Goal: Task Accomplishment & Management: Complete application form

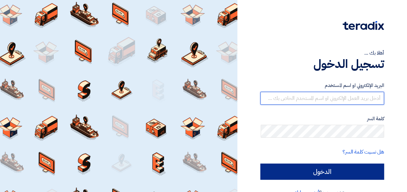
type input "[EMAIL_ADDRESS][DOMAIN_NAME]"
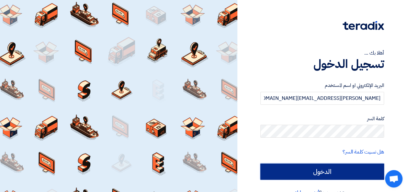
click at [315, 174] on input "الدخول" at bounding box center [322, 172] width 124 height 16
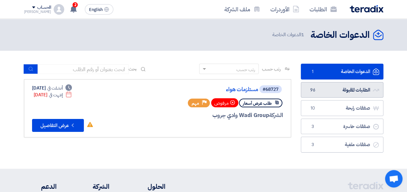
click at [345, 90] on link "الطلبات المقبولة الطلبات المقبولة 96" at bounding box center [342, 90] width 83 height 16
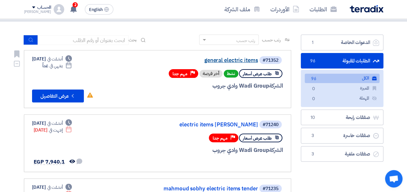
scroll to position [32, 0]
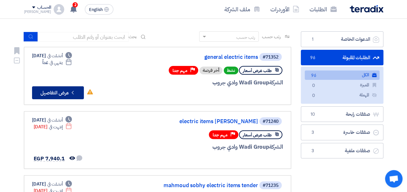
click at [66, 93] on button "Check details عرض التفاصيل" at bounding box center [58, 92] width 52 height 13
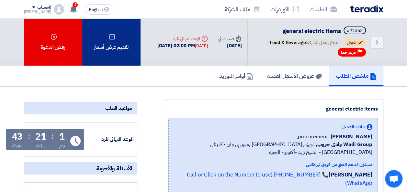
click at [123, 50] on div "تقديم عرض أسعار" at bounding box center [111, 42] width 58 height 47
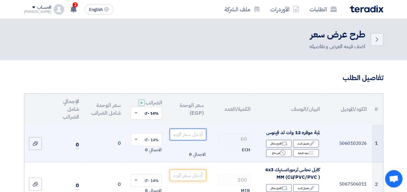
click at [197, 139] on input "number" at bounding box center [188, 135] width 36 height 12
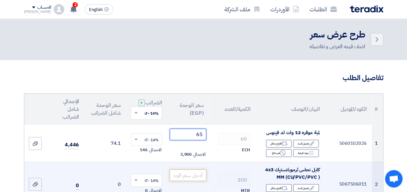
type input "65"
click at [189, 179] on input "number" at bounding box center [188, 176] width 36 height 12
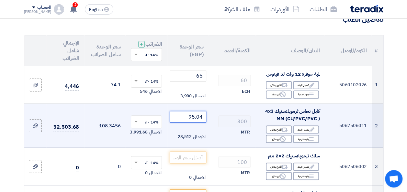
scroll to position [65, 0]
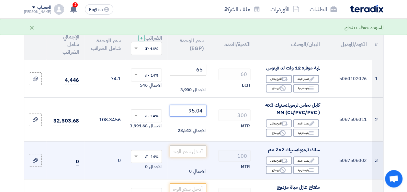
type input "95.04"
click at [196, 157] on input "number" at bounding box center [188, 152] width 36 height 12
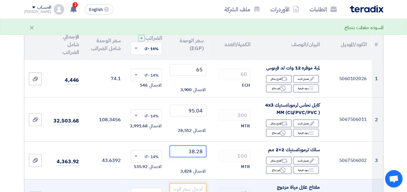
scroll to position [97, 0]
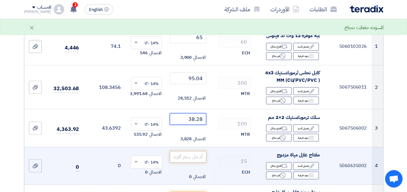
type input "38.28"
click at [195, 156] on input "number" at bounding box center [188, 157] width 36 height 12
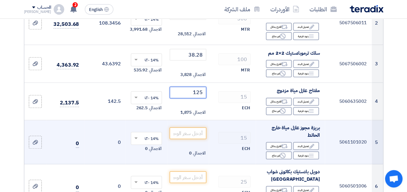
scroll to position [194, 0]
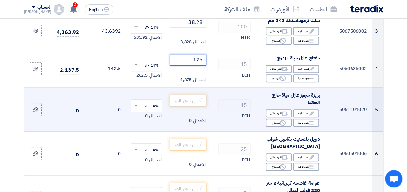
type input "125"
click at [202, 106] on input "number" at bounding box center [188, 101] width 36 height 12
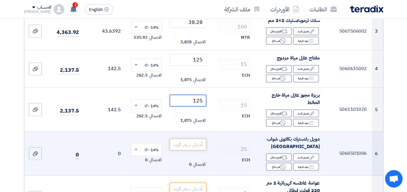
type input "125"
click at [191, 151] on input "number" at bounding box center [188, 145] width 36 height 12
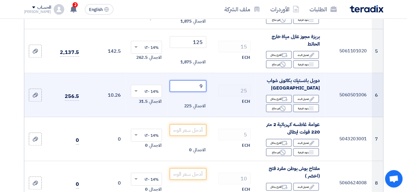
scroll to position [259, 0]
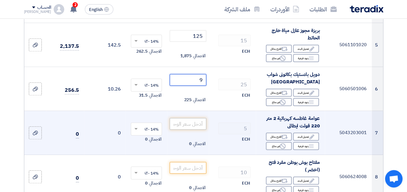
type input "9"
click at [192, 130] on input "number" at bounding box center [188, 124] width 36 height 12
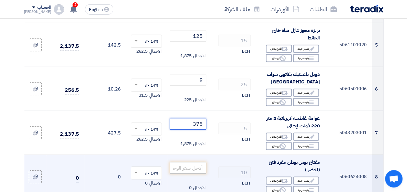
type input "375"
click at [196, 171] on input "number" at bounding box center [188, 168] width 36 height 12
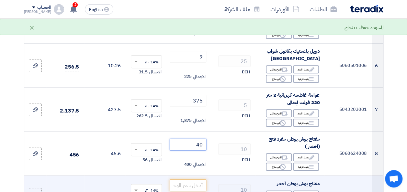
scroll to position [324, 0]
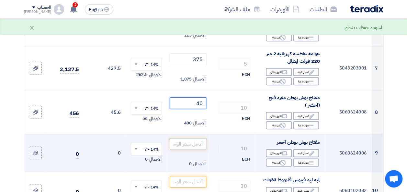
type input "40"
click at [193, 150] on input "number" at bounding box center [188, 144] width 36 height 12
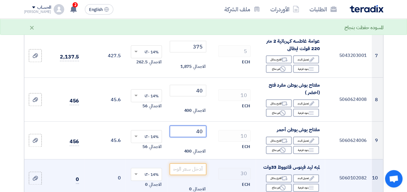
scroll to position [356, 0]
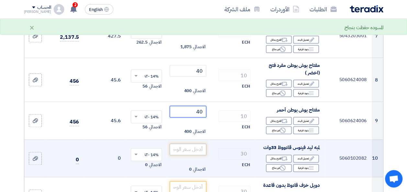
type input "40"
click at [193, 155] on input "number" at bounding box center [188, 150] width 36 height 12
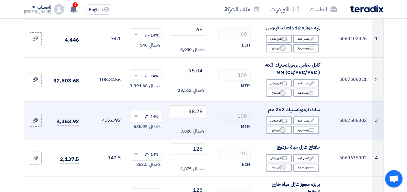
scroll to position [0, 0]
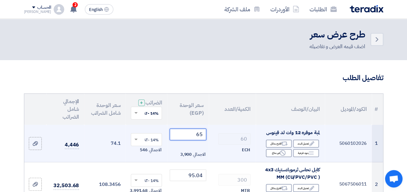
click at [224, 144] on tr "1 5060102026 لمبة موفره 12 وات لد فينوس Edit تعديل البند Alternative اقترح بدائ…" at bounding box center [203, 144] width 359 height 38
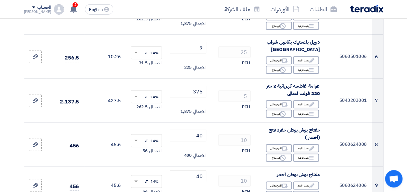
scroll to position [421, 0]
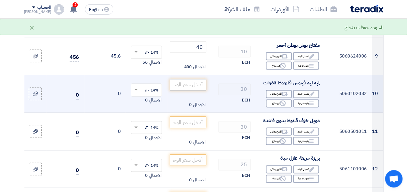
type input "58"
click at [186, 90] on input "number" at bounding box center [188, 85] width 36 height 12
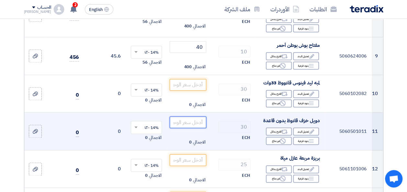
click at [192, 127] on input "number" at bounding box center [188, 123] width 36 height 12
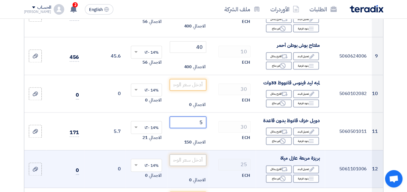
type input "5"
click at [196, 166] on input "number" at bounding box center [188, 160] width 36 height 12
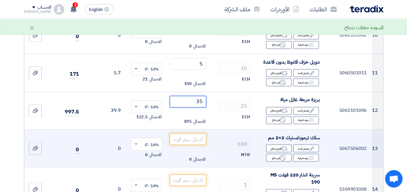
scroll to position [486, 0]
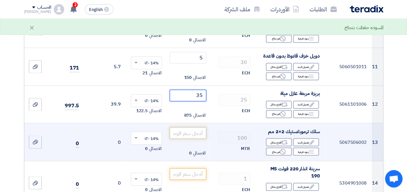
type input "35"
click at [192, 134] on input "number" at bounding box center [188, 133] width 36 height 12
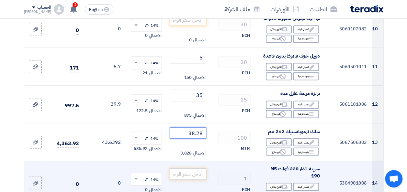
type input "38.28"
click at [194, 180] on input "number" at bounding box center [188, 174] width 36 height 12
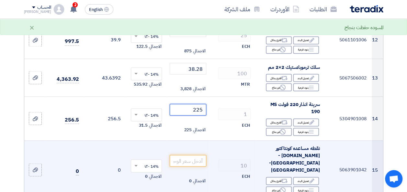
scroll to position [550, 0]
type input "225"
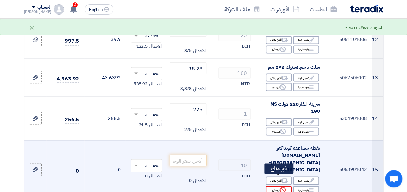
click at [270, 179] on div "Reject غير متاح" at bounding box center [279, 183] width 26 height 8
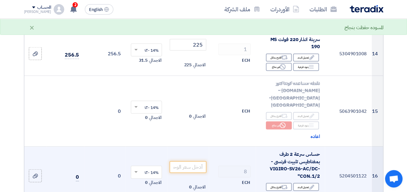
scroll to position [615, 0]
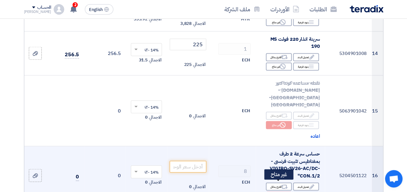
click at [280, 186] on icon "Reject" at bounding box center [283, 189] width 6 height 6
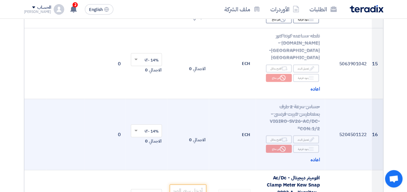
scroll to position [680, 0]
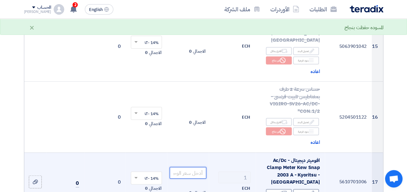
click at [192, 162] on input "number" at bounding box center [188, 166] width 36 height 12
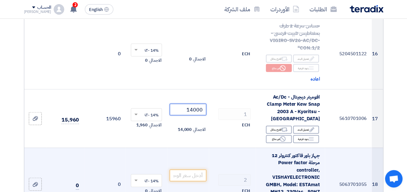
scroll to position [744, 0]
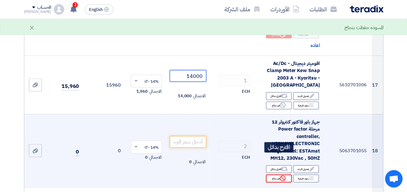
type input "14000"
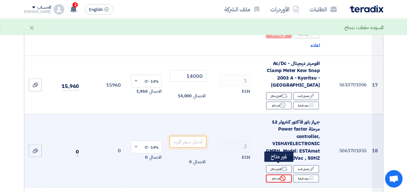
click at [276, 167] on div "Reject غير متاح" at bounding box center [279, 171] width 26 height 8
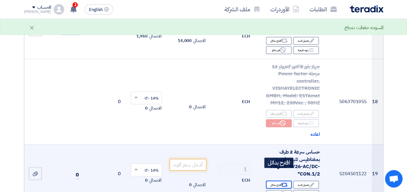
scroll to position [842, 0]
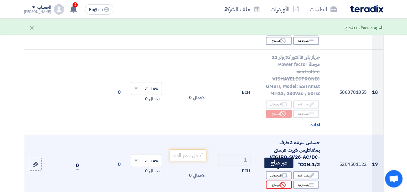
click at [273, 174] on div "Reject غير متاح" at bounding box center [279, 178] width 26 height 8
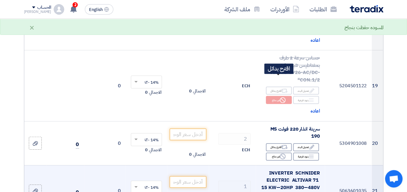
scroll to position [939, 0]
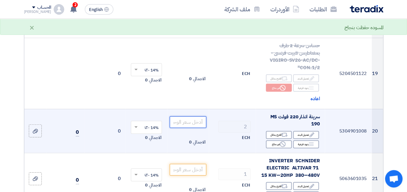
click at [196, 114] on input "number" at bounding box center [188, 115] width 36 height 12
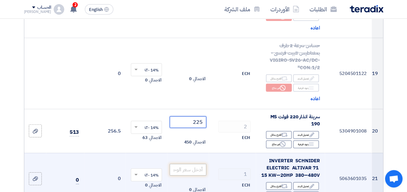
type input "225"
click at [201, 160] on input "number" at bounding box center [188, 163] width 36 height 12
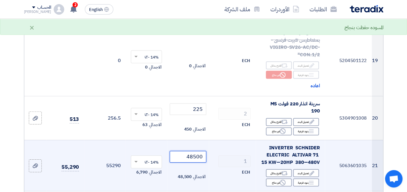
scroll to position [1003, 0]
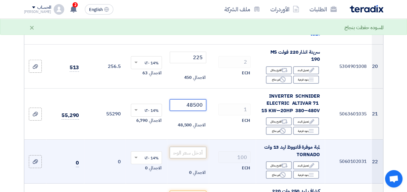
type input "48500"
click at [195, 140] on input "number" at bounding box center [188, 146] width 36 height 12
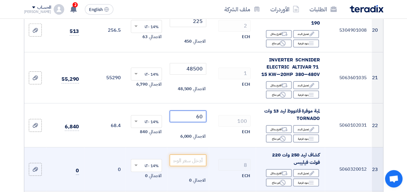
scroll to position [1068, 0]
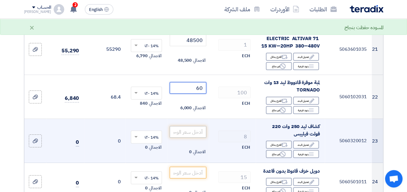
type input "60"
click at [194, 121] on input "number" at bounding box center [188, 125] width 36 height 12
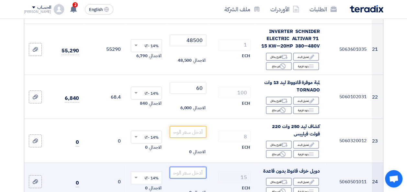
click at [201, 163] on input "number" at bounding box center [188, 166] width 36 height 12
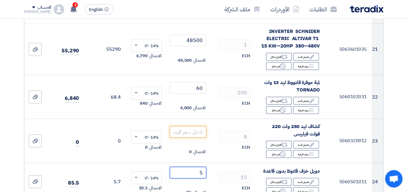
scroll to position [1165, 0]
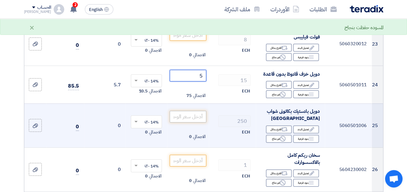
type input "5"
click at [204, 104] on input "number" at bounding box center [188, 110] width 36 height 12
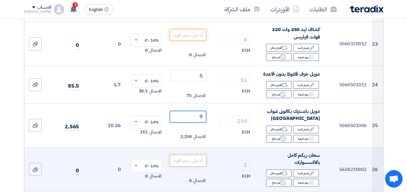
type input "9"
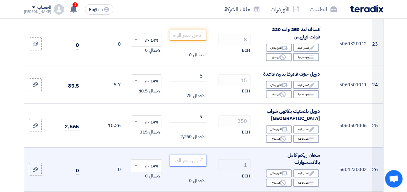
click at [191, 148] on input "number" at bounding box center [188, 154] width 36 height 12
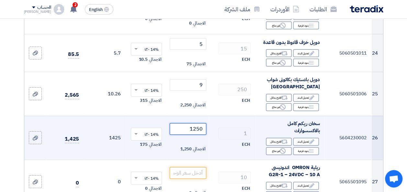
scroll to position [1198, 0]
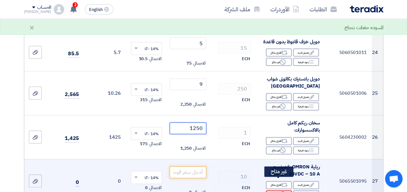
type input "1250"
drag, startPoint x: 269, startPoint y: 180, endPoint x: 251, endPoint y: 154, distance: 32.1
click at [270, 183] on div "Reject غير متاح" at bounding box center [279, 187] width 26 height 8
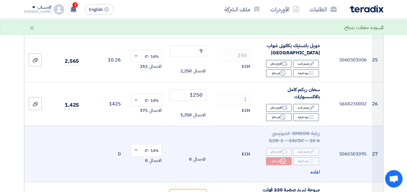
scroll to position [1262, 0]
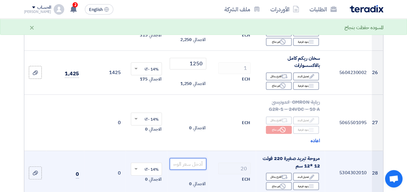
click at [192, 151] on input "number" at bounding box center [188, 157] width 36 height 12
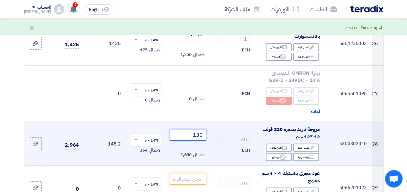
scroll to position [1295, 0]
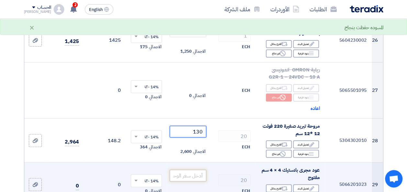
type input "130"
click at [192, 163] on input "number" at bounding box center [188, 169] width 36 height 12
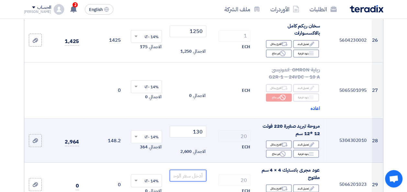
type input "3"
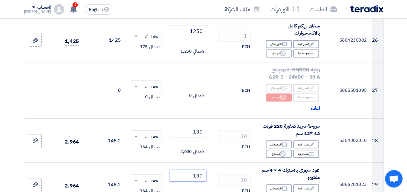
scroll to position [1392, 0]
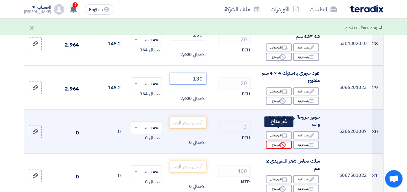
type input "130"
click at [277, 134] on div "Reject غير متاح" at bounding box center [279, 138] width 26 height 8
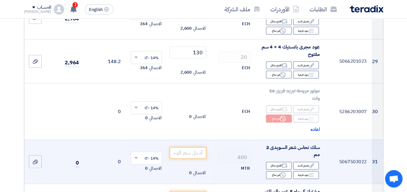
scroll to position [1457, 0]
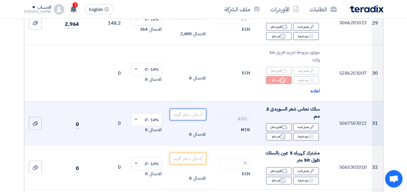
click at [201, 104] on input "number" at bounding box center [188, 107] width 36 height 12
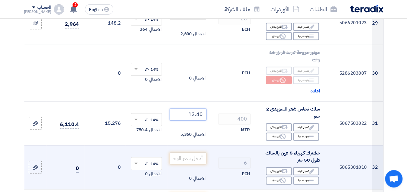
type input "13.40"
click at [194, 146] on input "number" at bounding box center [188, 151] width 36 height 12
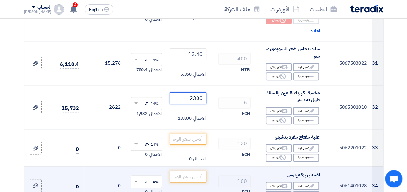
scroll to position [1554, 0]
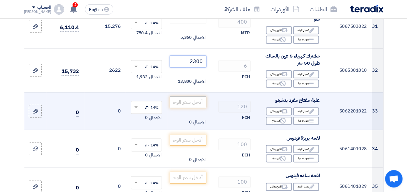
type input "2300"
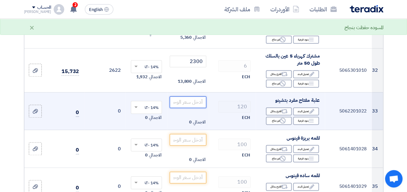
click at [193, 91] on input "number" at bounding box center [188, 95] width 36 height 12
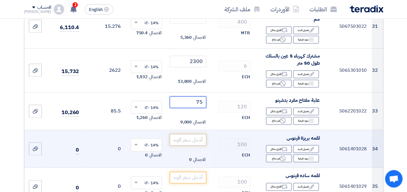
type input "75"
click at [196, 130] on input "number" at bounding box center [188, 133] width 36 height 12
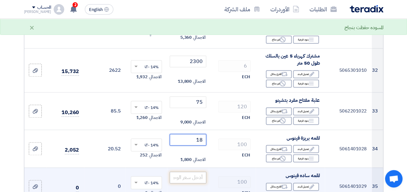
type input "18"
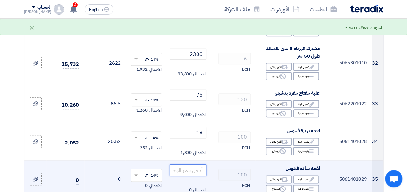
click at [195, 168] on input "number" at bounding box center [188, 170] width 36 height 12
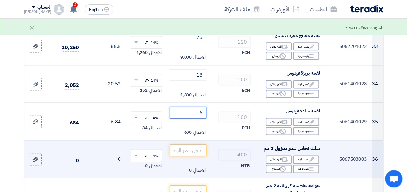
scroll to position [1618, 0]
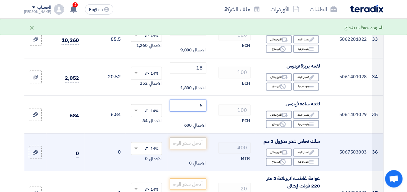
type input "6"
click at [198, 140] on input "number" at bounding box center [188, 144] width 36 height 12
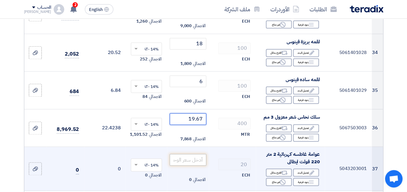
scroll to position [1651, 0]
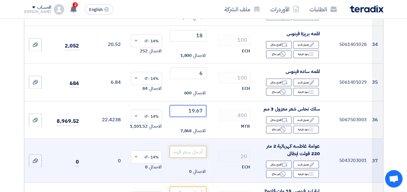
type input "19.67"
click at [198, 146] on input "number" at bounding box center [188, 152] width 36 height 12
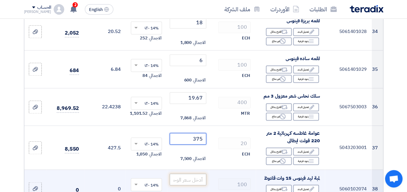
scroll to position [1683, 0]
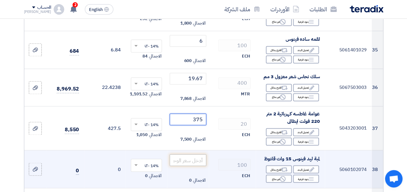
type input "375"
click at [186, 156] on input "number" at bounding box center [188, 160] width 36 height 12
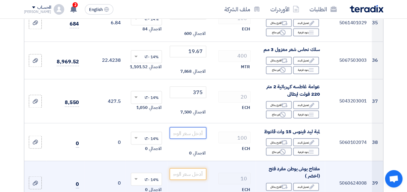
scroll to position [1748, 0]
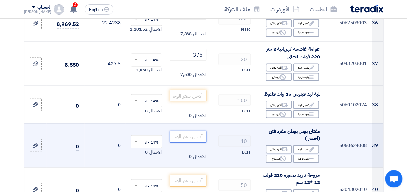
click at [196, 131] on input "number" at bounding box center [188, 137] width 36 height 12
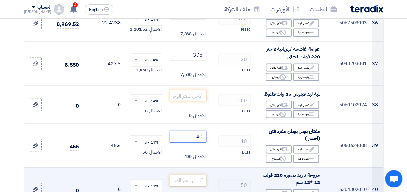
type input "40"
click at [189, 175] on input "number" at bounding box center [188, 181] width 36 height 12
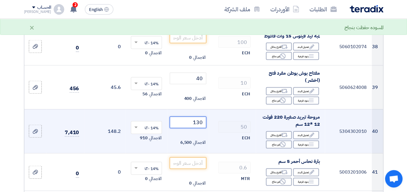
scroll to position [1813, 0]
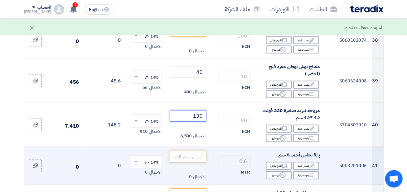
type input "130"
click at [185, 151] on input "number" at bounding box center [188, 157] width 36 height 12
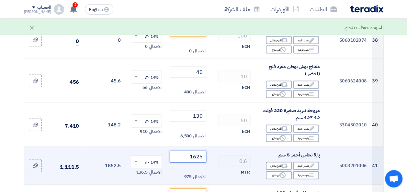
type input "1625"
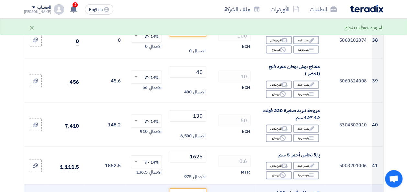
scroll to position [1845, 0]
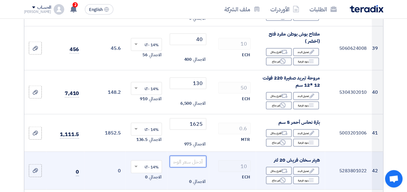
click at [199, 159] on input "number" at bounding box center [188, 162] width 36 height 12
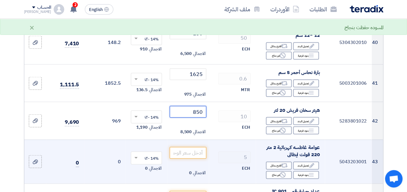
scroll to position [1910, 0]
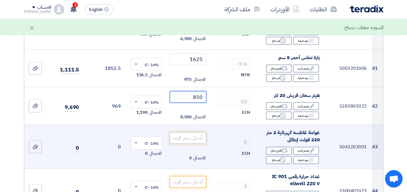
type input "850"
click at [188, 133] on input "number" at bounding box center [188, 138] width 36 height 12
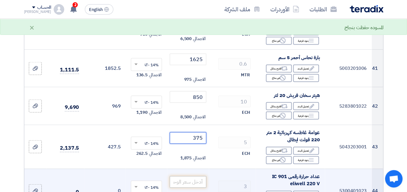
type input "375"
click at [197, 179] on input "number" at bounding box center [188, 182] width 36 height 12
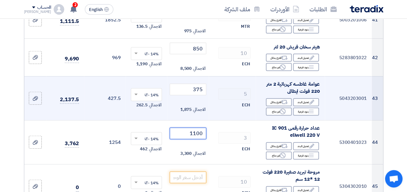
scroll to position [1975, 0]
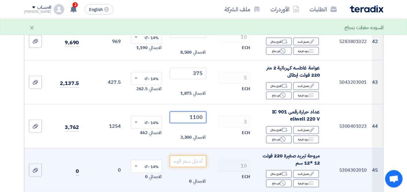
type input "1100"
click at [191, 161] on td "الاجمالي 0" at bounding box center [187, 170] width 41 height 44
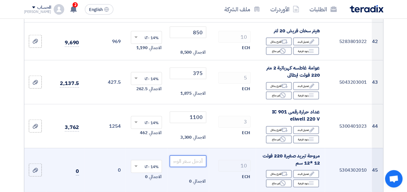
click at [193, 157] on input "number" at bounding box center [188, 162] width 36 height 12
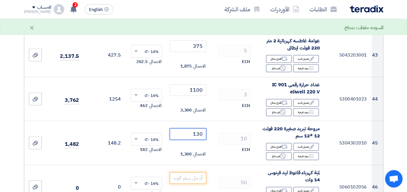
scroll to position [2072, 0]
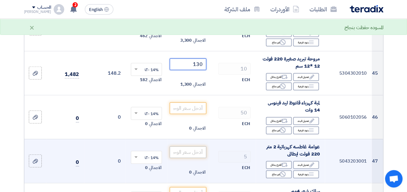
type input "130"
click at [195, 147] on input "number" at bounding box center [188, 153] width 36 height 12
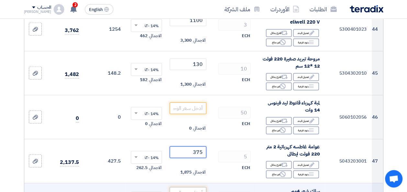
type input "375"
click at [195, 187] on input "number" at bounding box center [188, 193] width 36 height 12
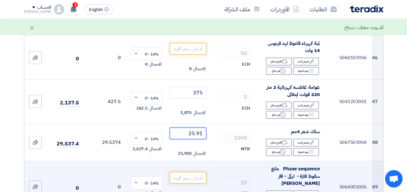
scroll to position [2136, 0]
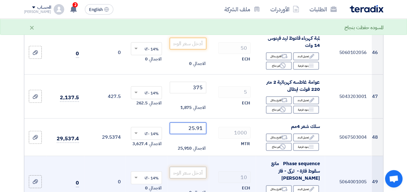
type input "25.91"
click at [190, 167] on input "number" at bounding box center [188, 173] width 36 height 12
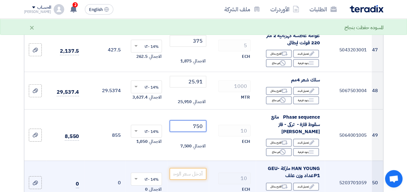
scroll to position [2201, 0]
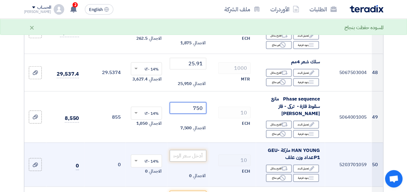
type input "750"
click at [203, 150] on input "number" at bounding box center [188, 156] width 36 height 12
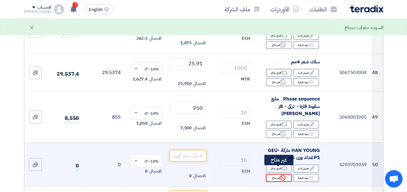
click at [286, 174] on div "Reject غير متاح" at bounding box center [279, 178] width 26 height 8
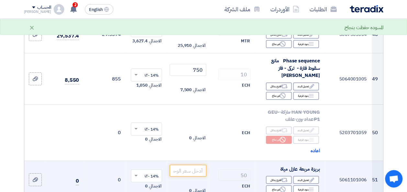
scroll to position [2266, 0]
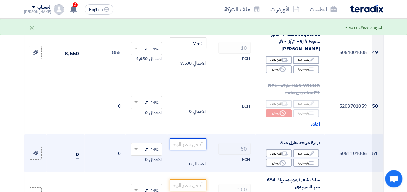
click at [198, 139] on input "number" at bounding box center [188, 145] width 36 height 12
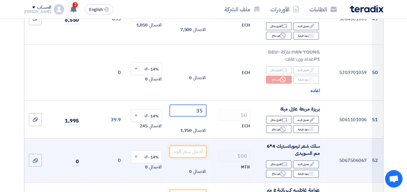
scroll to position [2331, 0]
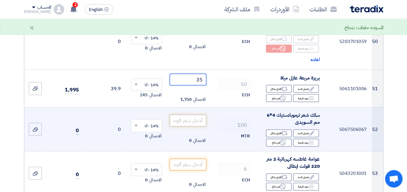
type input "35"
click at [187, 115] on input "number" at bounding box center [188, 121] width 36 height 12
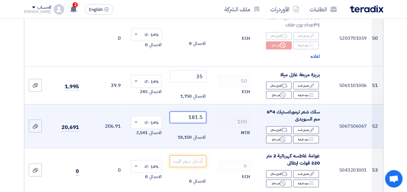
scroll to position [2428, 0]
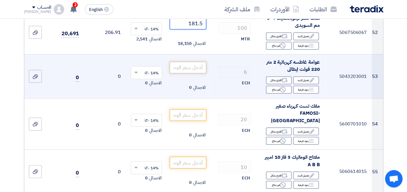
type input "181.5"
click at [191, 62] on input "number" at bounding box center [188, 68] width 36 height 12
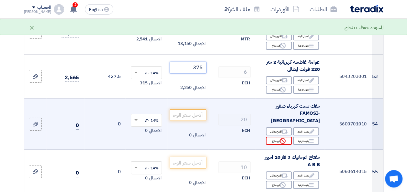
type input "375"
click at [274, 137] on div "Reject غير متاح" at bounding box center [279, 141] width 26 height 8
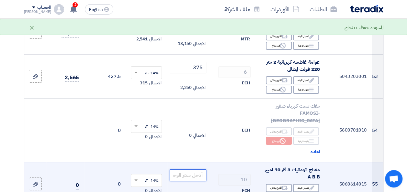
click at [195, 170] on input "number" at bounding box center [188, 176] width 36 height 12
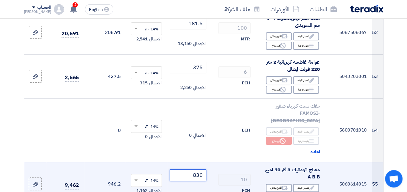
scroll to position [2492, 0]
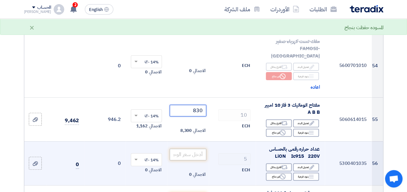
type input "830"
click at [192, 149] on input "number" at bounding box center [188, 155] width 36 height 12
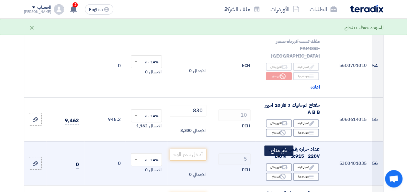
drag, startPoint x: 291, startPoint y: 162, endPoint x: 266, endPoint y: 166, distance: 24.6
click at [290, 173] on div "Reject غير متاح" at bounding box center [279, 177] width 26 height 8
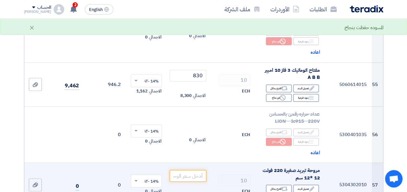
scroll to position [2557, 0]
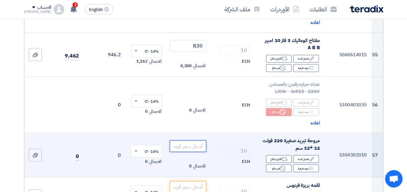
click at [187, 140] on input "number" at bounding box center [188, 146] width 36 height 12
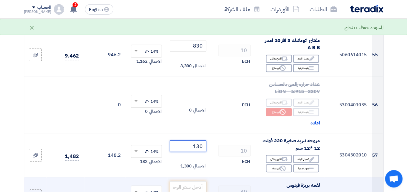
type input "130"
click at [197, 181] on input "number" at bounding box center [188, 187] width 36 height 12
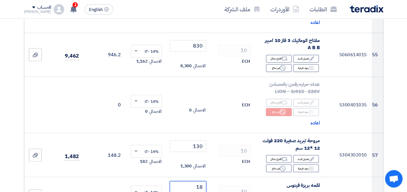
scroll to position [2622, 0]
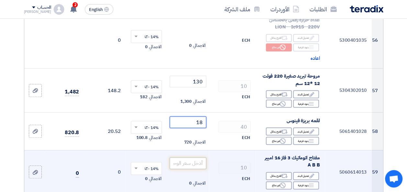
type input "18"
click at [195, 158] on input "number" at bounding box center [188, 164] width 36 height 12
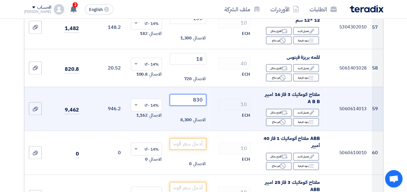
scroll to position [2687, 0]
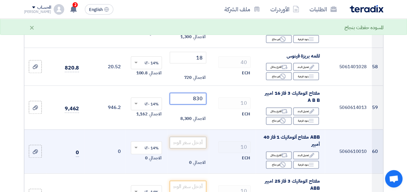
type input "830"
click at [189, 137] on input "number" at bounding box center [188, 143] width 36 height 12
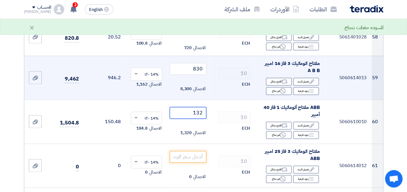
scroll to position [2751, 0]
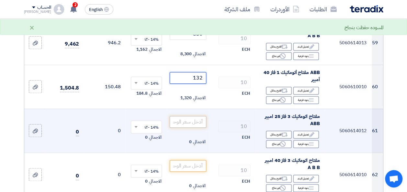
type input "132"
click at [201, 116] on input "number" at bounding box center [188, 122] width 36 height 12
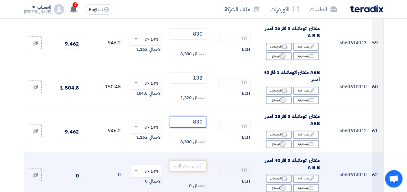
type input "830"
click at [188, 160] on input "number" at bounding box center [188, 166] width 36 height 12
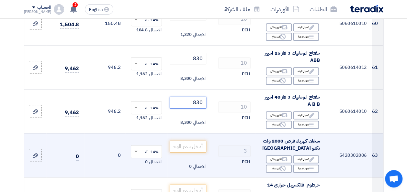
scroll to position [2816, 0]
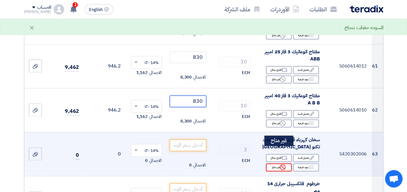
type input "830"
click at [269, 163] on div "Reject غير متاح" at bounding box center [279, 167] width 26 height 8
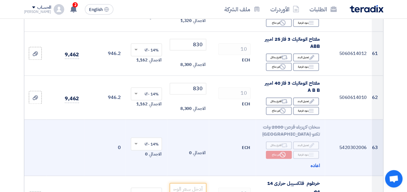
scroll to position [2849, 0]
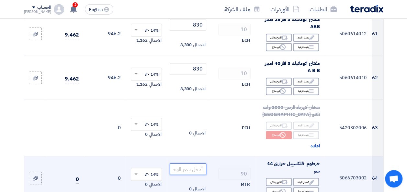
click at [197, 163] on input "number" at bounding box center [188, 169] width 36 height 12
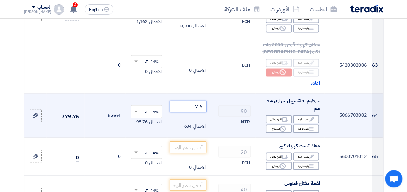
scroll to position [2913, 0]
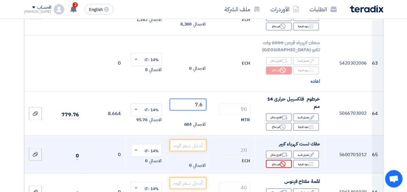
type input "7.6"
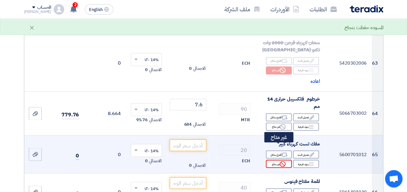
click at [274, 160] on div "Reject غير متاح" at bounding box center [279, 164] width 26 height 8
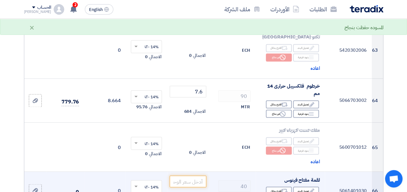
scroll to position [2946, 0]
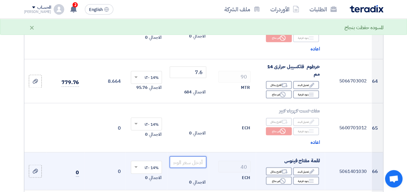
click at [198, 156] on input "number" at bounding box center [188, 162] width 36 height 12
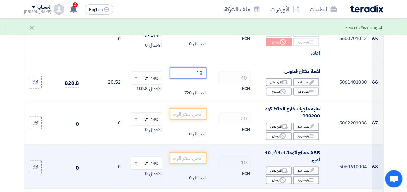
scroll to position [3043, 0]
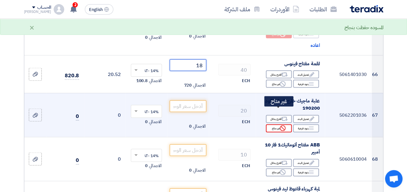
type input "18"
click at [274, 124] on div "Reject غير متاح" at bounding box center [279, 128] width 26 height 8
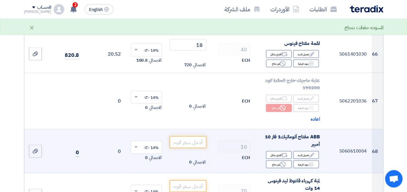
scroll to position [3075, 0]
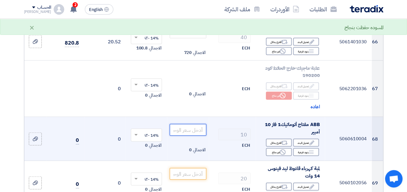
click at [202, 124] on input "number" at bounding box center [188, 130] width 36 height 12
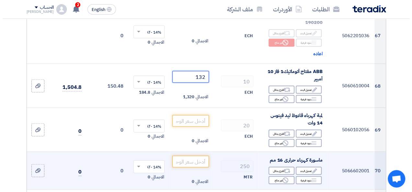
scroll to position [3140, 0]
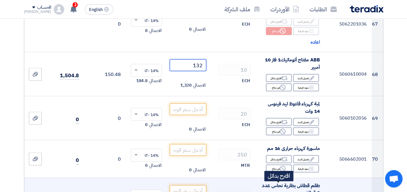
type input "132"
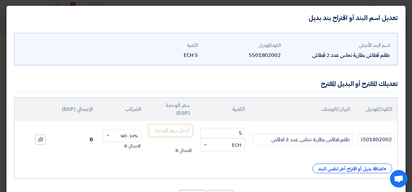
scroll to position [28, 0]
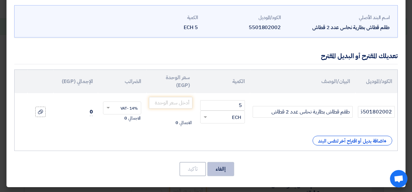
click at [228, 168] on button "إالغاء" at bounding box center [220, 169] width 27 height 14
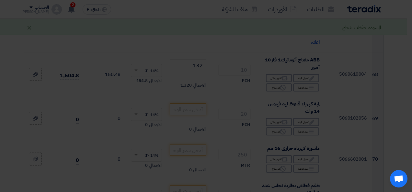
scroll to position [0, 0]
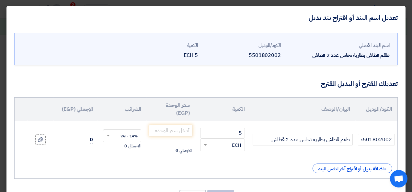
drag, startPoint x: 227, startPoint y: 189, endPoint x: 249, endPoint y: 160, distance: 36.7
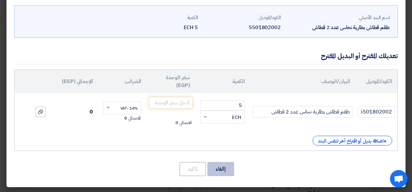
click at [232, 162] on button "إالغاء" at bounding box center [220, 169] width 27 height 14
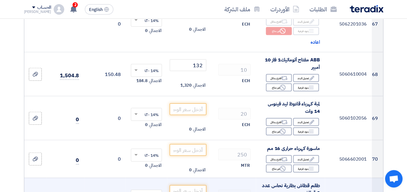
scroll to position [3172, 0]
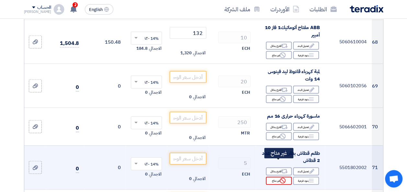
click at [284, 178] on icon "Reject" at bounding box center [283, 181] width 6 height 6
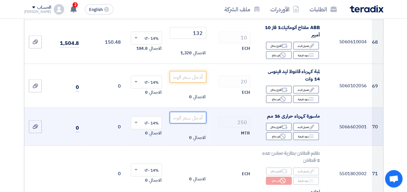
click at [186, 112] on input "number" at bounding box center [188, 118] width 36 height 12
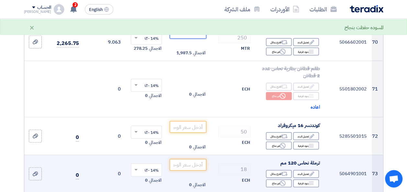
scroll to position [3302, 0]
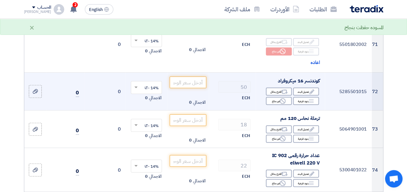
type input "7.95"
click at [195, 73] on td "الاجمالي 0" at bounding box center [187, 92] width 41 height 38
click at [195, 77] on input "number" at bounding box center [188, 83] width 36 height 12
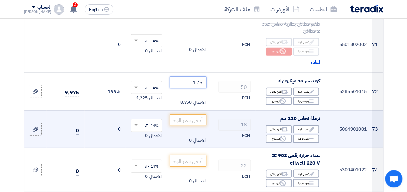
type input "175"
drag, startPoint x: 193, startPoint y: 111, endPoint x: 193, endPoint y: 106, distance: 5.5
click at [193, 111] on td "الاجمالي 0" at bounding box center [187, 129] width 41 height 38
click at [193, 115] on input "number" at bounding box center [188, 121] width 36 height 12
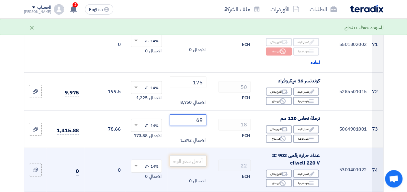
type input "69"
click at [194, 155] on input "number" at bounding box center [188, 161] width 36 height 12
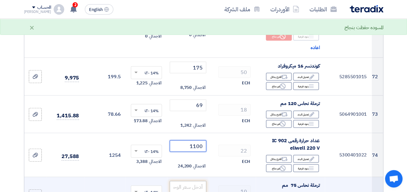
scroll to position [3334, 0]
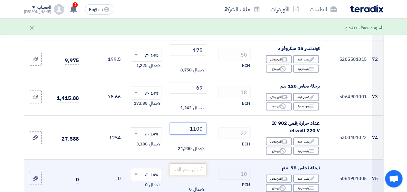
type input "1100"
click at [198, 164] on input "number" at bounding box center [188, 170] width 36 height 12
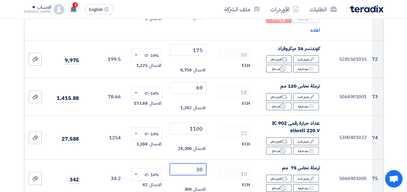
scroll to position [3399, 0]
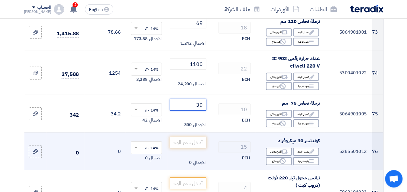
type input "30"
click at [196, 137] on input "number" at bounding box center [188, 143] width 36 height 12
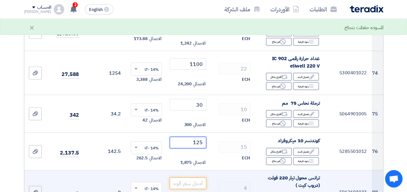
scroll to position [3431, 0]
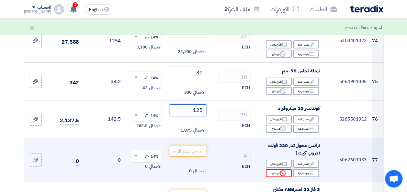
type input "125"
click at [270, 169] on div "Reject غير متاح" at bounding box center [279, 173] width 26 height 8
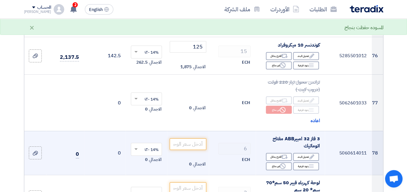
scroll to position [3496, 0]
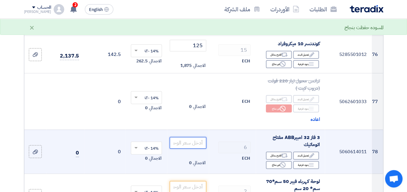
click at [194, 137] on input "number" at bounding box center [188, 143] width 36 height 12
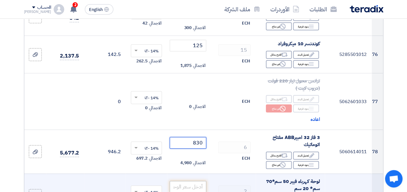
type input "830"
click at [197, 181] on input "number" at bounding box center [188, 187] width 36 height 12
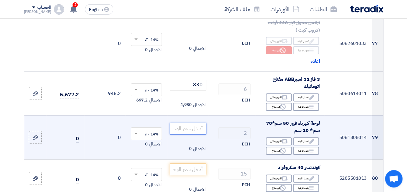
scroll to position [3561, 0]
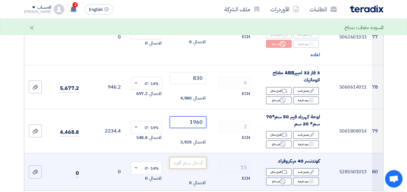
type input "1960"
click at [190, 157] on input "number" at bounding box center [188, 163] width 36 height 12
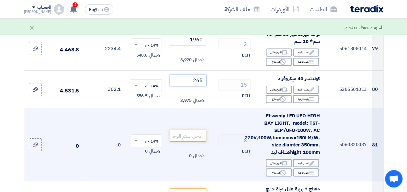
scroll to position [3658, 0]
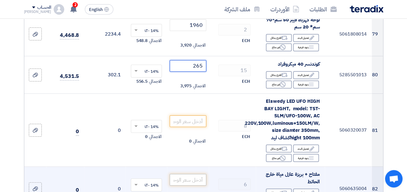
type input "265"
click at [197, 174] on input "number" at bounding box center [188, 180] width 36 height 12
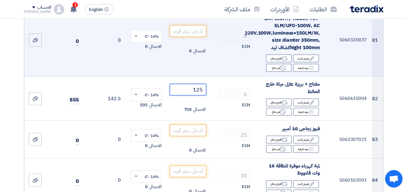
scroll to position [3755, 0]
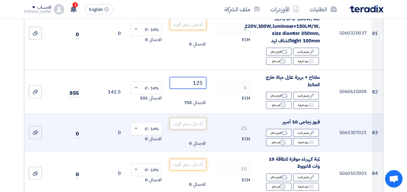
type input "125"
click at [199, 118] on input "number" at bounding box center [188, 124] width 36 height 12
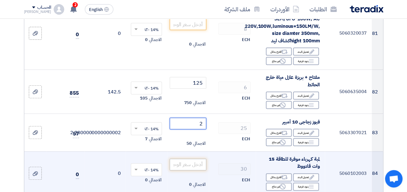
type input "2"
click at [203, 159] on input "number" at bounding box center [188, 165] width 36 height 12
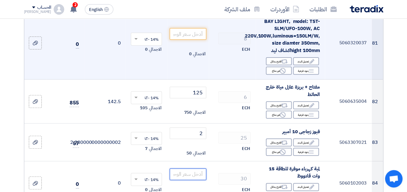
scroll to position [3690, 0]
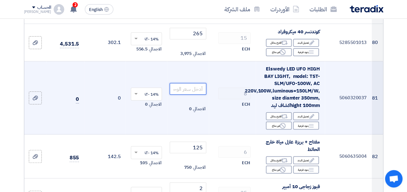
click at [200, 83] on input "number" at bounding box center [188, 89] width 36 height 12
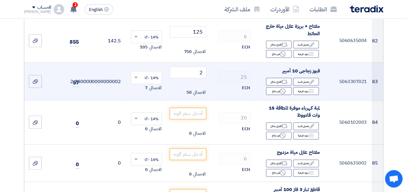
scroll to position [3852, 0]
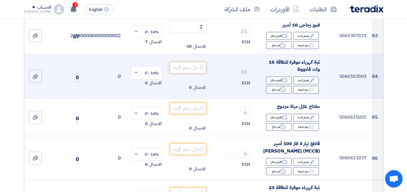
type input "1850"
click at [204, 62] on input "number" at bounding box center [188, 68] width 36 height 12
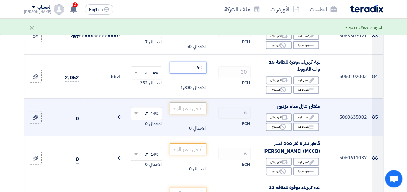
type input "60"
click at [195, 103] on input "number" at bounding box center [188, 109] width 36 height 12
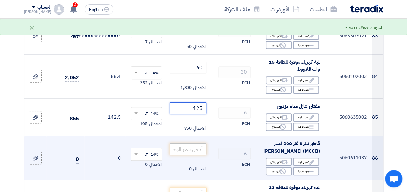
type input "125"
click at [197, 143] on input "number" at bounding box center [188, 149] width 36 height 12
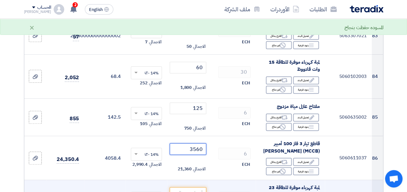
type input "3560"
click at [199, 187] on input "number" at bounding box center [188, 193] width 36 height 12
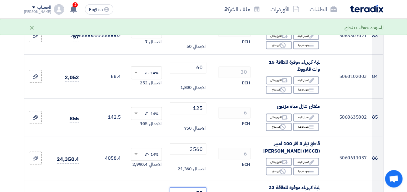
scroll to position [3917, 0]
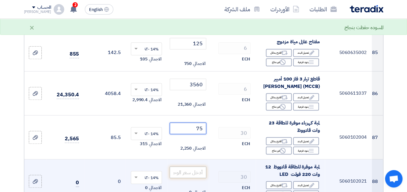
type input "75"
click at [200, 167] on input "number" at bounding box center [188, 173] width 36 height 12
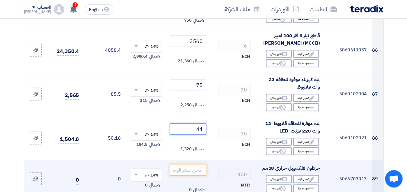
scroll to position [3981, 0]
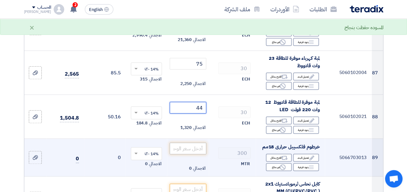
type input "44"
click at [189, 143] on input "number" at bounding box center [188, 149] width 36 height 12
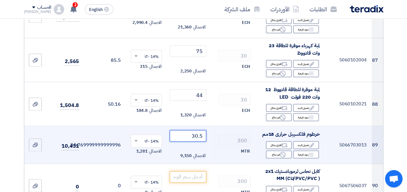
scroll to position [4014, 0]
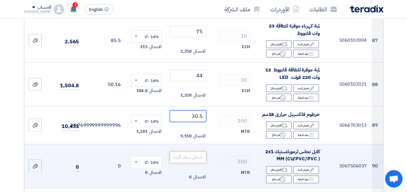
type input "30.5"
click at [189, 151] on input "number" at bounding box center [188, 157] width 36 height 12
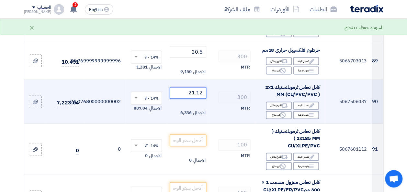
scroll to position [4079, 0]
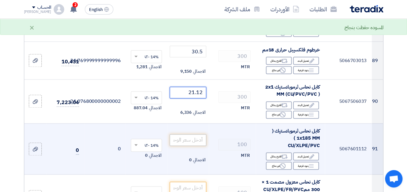
type input "21.12"
click at [194, 134] on input "number" at bounding box center [188, 140] width 36 height 12
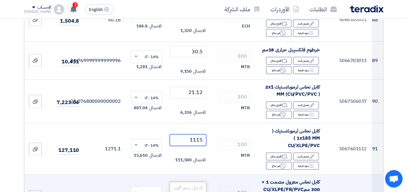
type input "1115"
click at [189, 182] on input "number" at bounding box center [188, 188] width 36 height 12
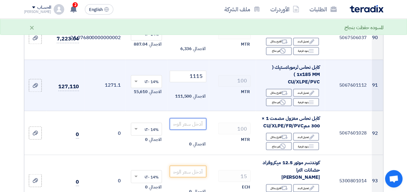
scroll to position [4143, 0]
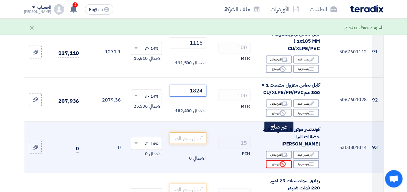
type input "1824"
click at [280, 160] on div "Reject غير متاح" at bounding box center [279, 164] width 26 height 8
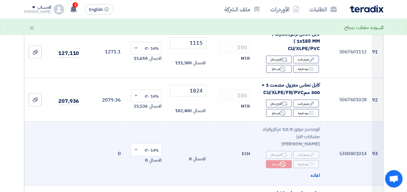
scroll to position [4208, 0]
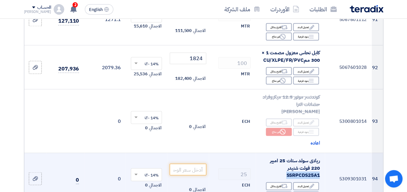
drag, startPoint x: 286, startPoint y: 148, endPoint x: 319, endPoint y: 149, distance: 33.0
click at [319, 157] on span "ريلاى سولد ستات 25 امبير 220 فولت شنيدر SSRPCDS25A1" at bounding box center [295, 168] width 50 height 22
copy span "SSRPCDS25A1"
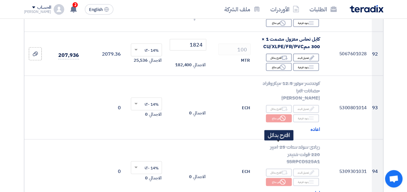
scroll to position [4273, 0]
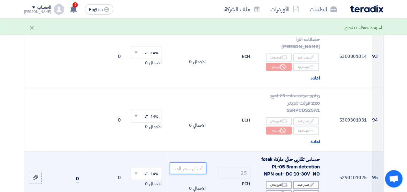
click at [195, 163] on input "number" at bounding box center [188, 169] width 36 height 12
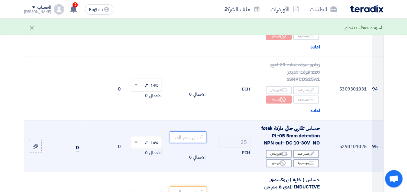
scroll to position [4305, 0]
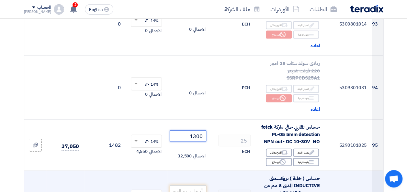
type input "1300"
click at [198, 185] on input "number" at bounding box center [188, 191] width 36 height 12
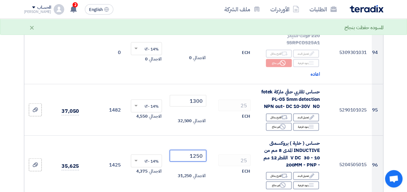
scroll to position [4402, 0]
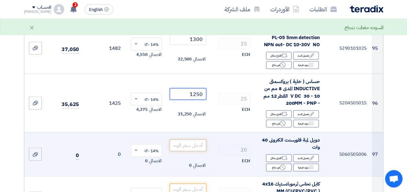
type input "1250"
click at [193, 140] on input "number" at bounding box center [188, 146] width 36 height 12
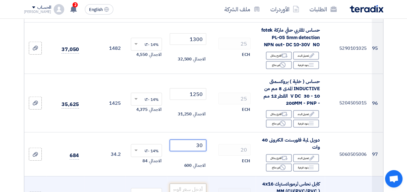
type input "30"
click at [192, 184] on input "number" at bounding box center [188, 190] width 36 height 12
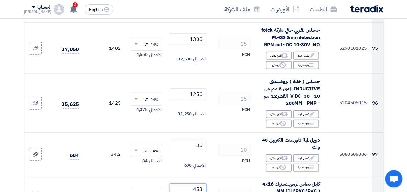
scroll to position [4499, 0]
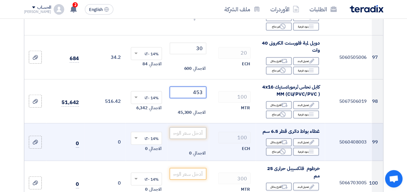
type input "453"
click at [199, 128] on input "number" at bounding box center [188, 134] width 36 height 12
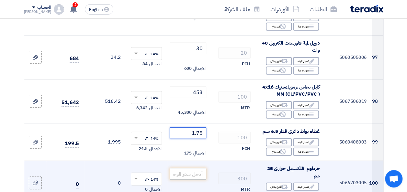
type input "1.75"
click at [192, 168] on input "number" at bounding box center [188, 174] width 36 height 12
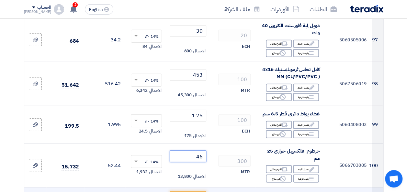
scroll to position [4564, 0]
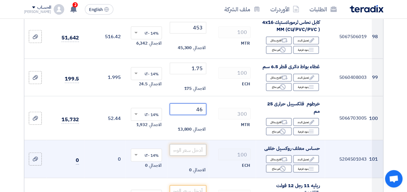
type input "46"
click at [194, 144] on input "number" at bounding box center [188, 150] width 36 height 12
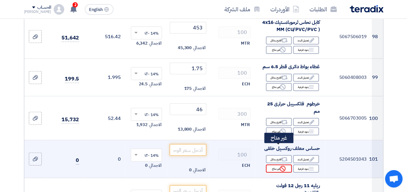
click at [273, 165] on div "Reject غير متاح" at bounding box center [279, 169] width 26 height 8
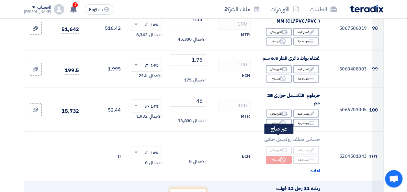
scroll to position [4596, 0]
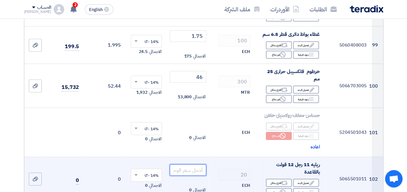
click at [175, 164] on input "number" at bounding box center [188, 170] width 36 height 12
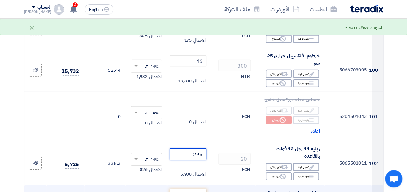
scroll to position [4629, 0]
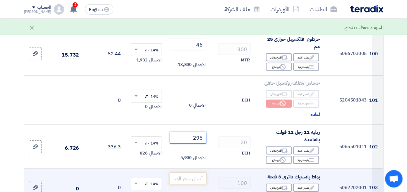
type input "295"
click at [186, 173] on input "number" at bounding box center [188, 179] width 36 height 12
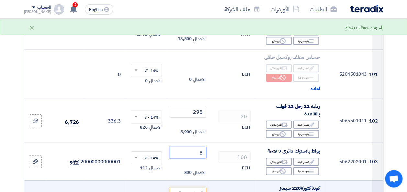
scroll to position [4694, 0]
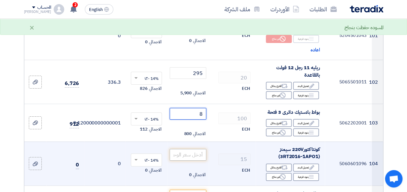
type input "8"
click at [200, 149] on input "number" at bounding box center [188, 155] width 36 height 12
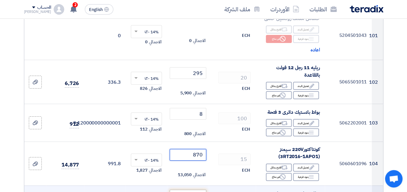
type input "870"
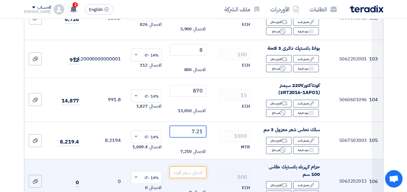
scroll to position [4758, 0]
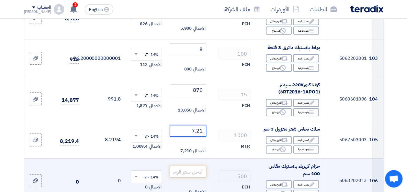
type input "7.21"
click at [194, 166] on input "number" at bounding box center [188, 172] width 36 height 12
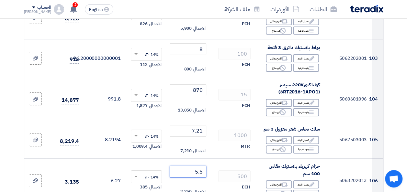
scroll to position [4888, 0]
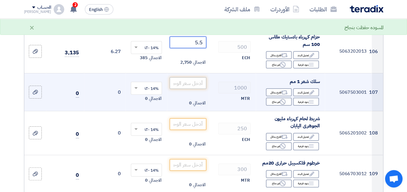
type input "5.5"
drag, startPoint x: 201, startPoint y: 64, endPoint x: 206, endPoint y: 66, distance: 5.2
click at [201, 77] on input "number" at bounding box center [188, 83] width 36 height 12
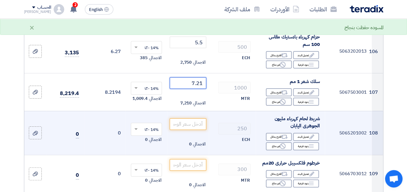
type input "7.21"
click at [196, 111] on td "الاجمالي 0" at bounding box center [187, 133] width 41 height 44
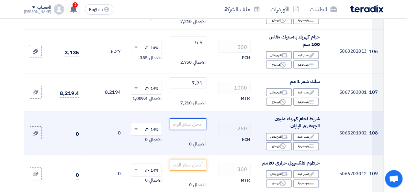
click at [196, 118] on input "number" at bounding box center [188, 124] width 36 height 12
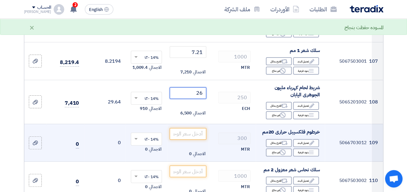
scroll to position [4920, 0]
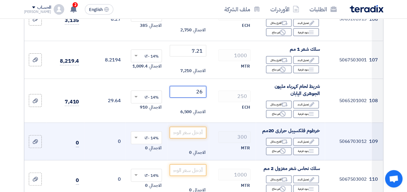
type input "26"
click at [193, 127] on input "number" at bounding box center [188, 133] width 36 height 12
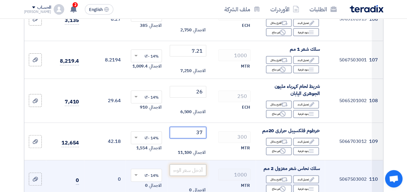
type input "37"
click at [196, 164] on input "number" at bounding box center [188, 170] width 36 height 12
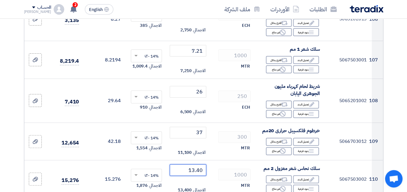
scroll to position [4985, 0]
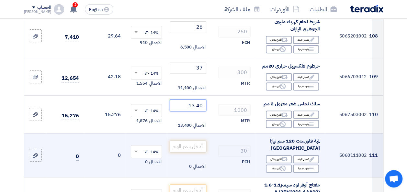
type input "13.40"
click at [196, 141] on input "number" at bounding box center [188, 147] width 36 height 12
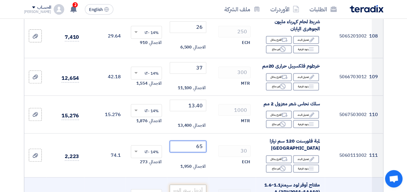
type input "65"
click at [193, 185] on input "number" at bounding box center [188, 191] width 36 height 12
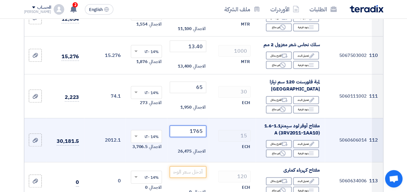
scroll to position [5050, 0]
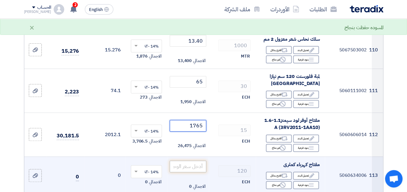
type input "1765"
click at [190, 161] on input "number" at bounding box center [188, 167] width 36 height 12
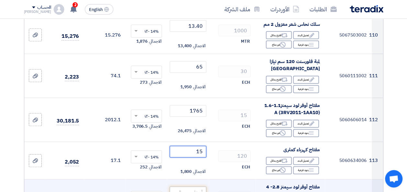
scroll to position [5082, 0]
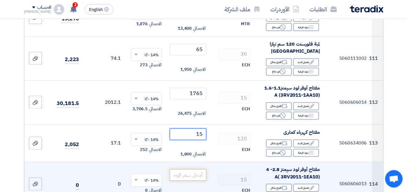
type input "15"
click at [196, 169] on input "number" at bounding box center [188, 175] width 36 height 12
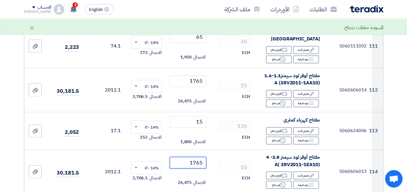
scroll to position [5147, 0]
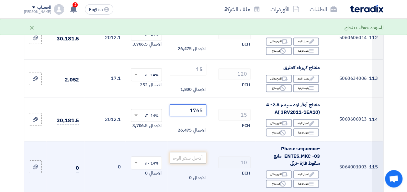
type input "1765"
click at [193, 152] on input "number" at bounding box center [188, 158] width 36 height 12
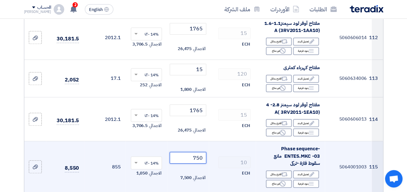
scroll to position [5179, 0]
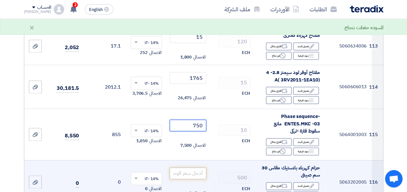
type input "750"
click at [198, 168] on input "number" at bounding box center [188, 174] width 36 height 12
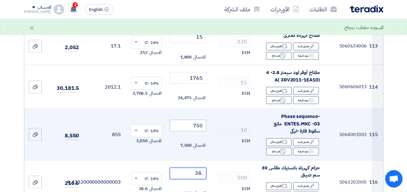
type input ".38"
click at [180, 120] on input "750" at bounding box center [188, 126] width 36 height 12
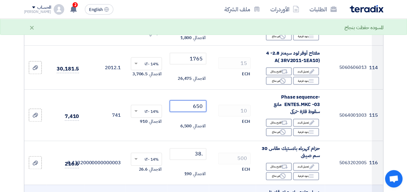
scroll to position [5276, 0]
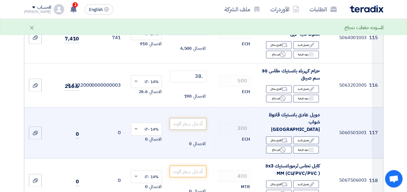
type input "650"
click at [196, 118] on input "number" at bounding box center [188, 124] width 36 height 12
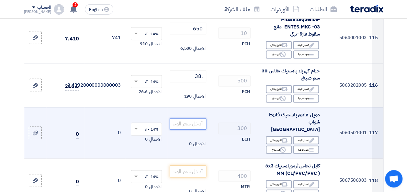
type input "5"
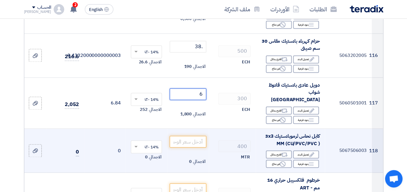
scroll to position [5309, 0]
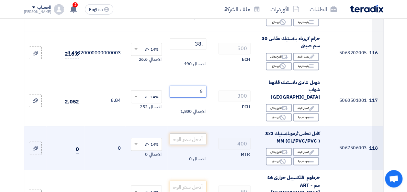
type input "6"
click at [194, 133] on input "number" at bounding box center [188, 139] width 36 height 12
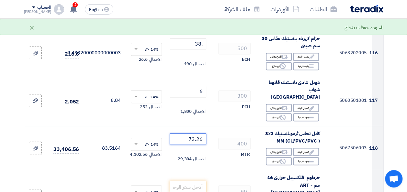
scroll to position [5341, 0]
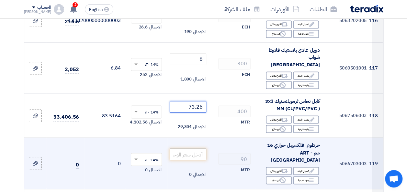
type input "73.26"
click at [191, 149] on input "number" at bounding box center [188, 155] width 36 height 12
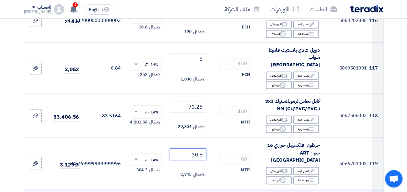
type input "30.5"
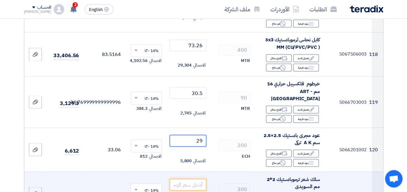
scroll to position [5406, 0]
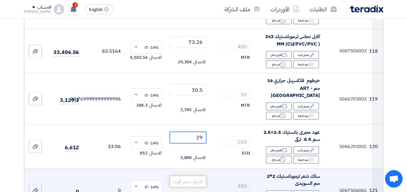
type input "29"
click at [196, 176] on input "number" at bounding box center [188, 182] width 36 height 12
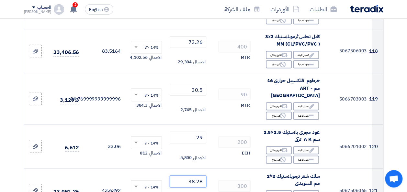
type input "38.28"
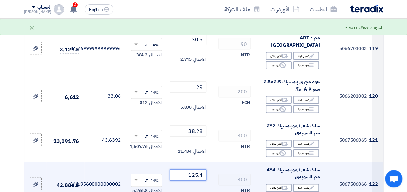
scroll to position [5470, 0]
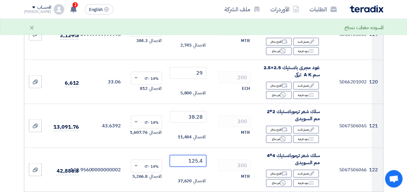
type input "125.4"
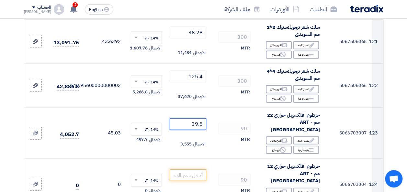
scroll to position [5568, 0]
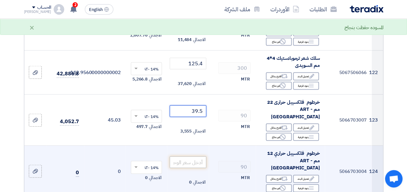
type input "39.5"
click at [188, 157] on input "number" at bounding box center [188, 163] width 36 height 12
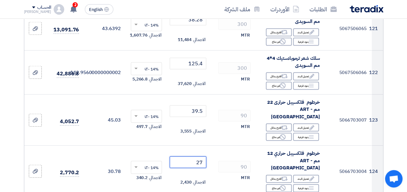
type input "27"
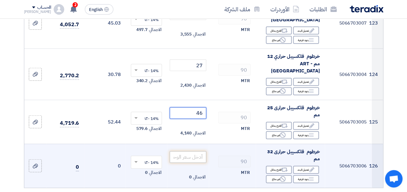
type input "46"
click at [191, 151] on input "number" at bounding box center [188, 157] width 36 height 12
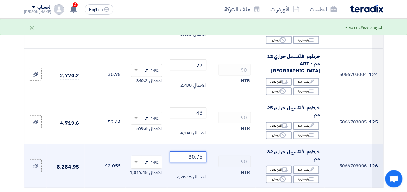
type input "80.75"
click at [214, 144] on td "90 MTR" at bounding box center [232, 166] width 47 height 44
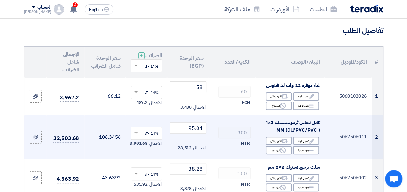
scroll to position [65, 0]
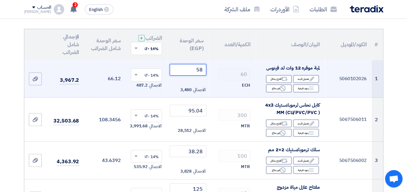
click at [199, 76] on input "58" at bounding box center [188, 70] width 36 height 12
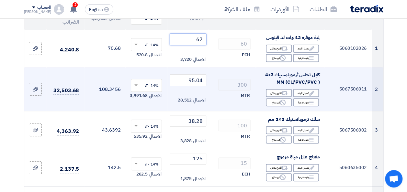
scroll to position [97, 0]
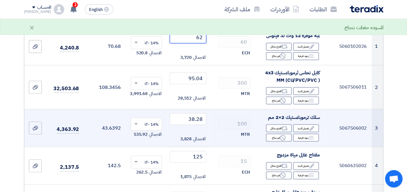
type input "62"
click at [196, 142] on span "الاجمالي" at bounding box center [199, 139] width 12 height 6
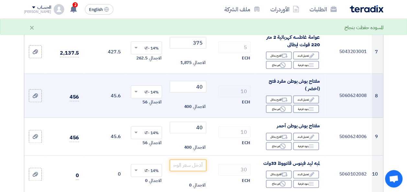
scroll to position [388, 0]
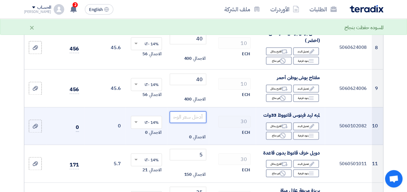
click at [191, 123] on input "number" at bounding box center [188, 117] width 36 height 12
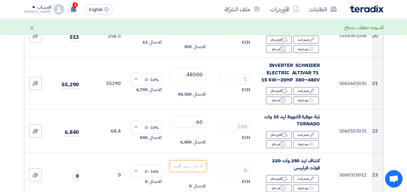
scroll to position [1068, 0]
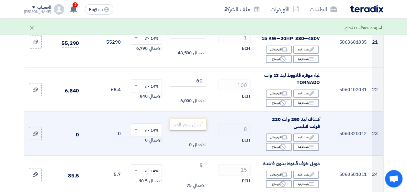
type input "220"
click at [197, 119] on input "number" at bounding box center [188, 125] width 36 height 12
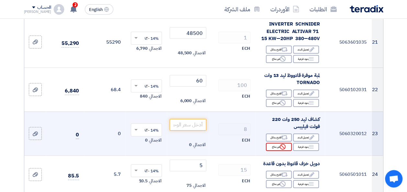
drag, startPoint x: 280, startPoint y: 138, endPoint x: 279, endPoint y: 141, distance: 3.7
click at [280, 138] on div "Edit تعديل البند Alternative اقترح بدائل Breakdown بنود فرعية Reject" at bounding box center [290, 142] width 59 height 19
drag, startPoint x: 279, startPoint y: 141, endPoint x: 277, endPoint y: 145, distance: 4.6
click at [277, 145] on div "Reject غير متاح" at bounding box center [279, 147] width 26 height 8
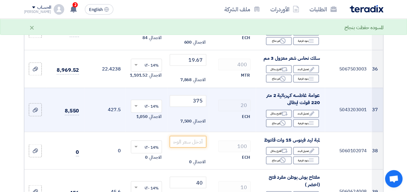
scroll to position [1716, 0]
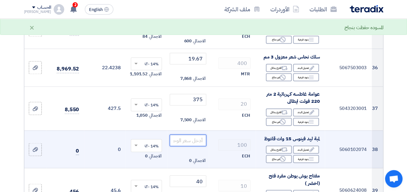
click at [191, 140] on input "number" at bounding box center [188, 141] width 36 height 12
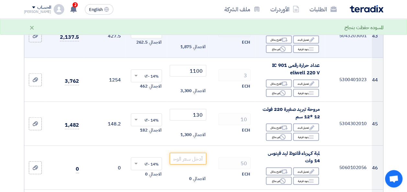
scroll to position [2039, 0]
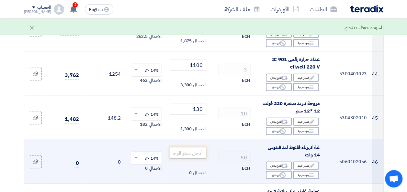
type input "86"
click at [186, 147] on input "number" at bounding box center [188, 153] width 36 height 12
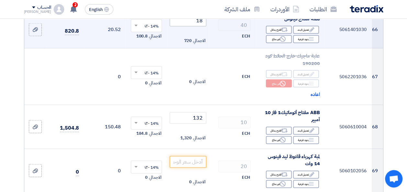
scroll to position [3107, 0]
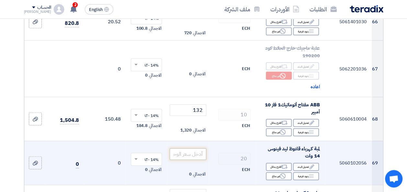
type input "86"
click at [196, 149] on input "number" at bounding box center [188, 155] width 36 height 12
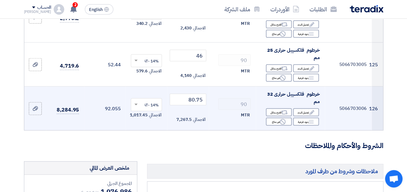
scroll to position [5762, 0]
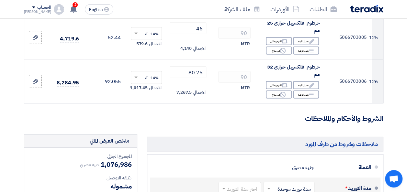
type input "86"
click at [230, 185] on input "text" at bounding box center [238, 189] width 39 height 9
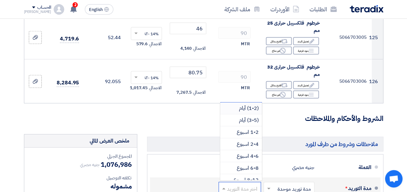
click at [252, 105] on span "(1-2) أيام" at bounding box center [249, 109] width 20 height 8
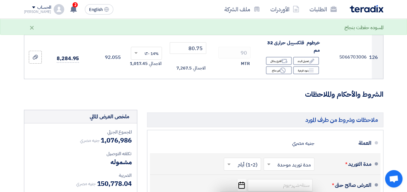
scroll to position [5794, 0]
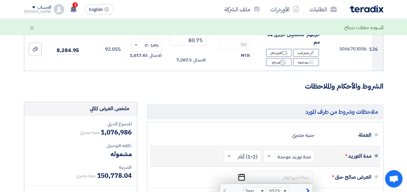
type input "[DATE]"
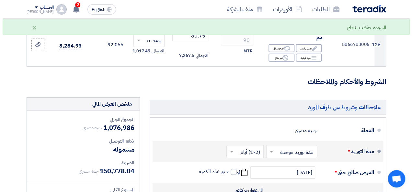
scroll to position [5827, 0]
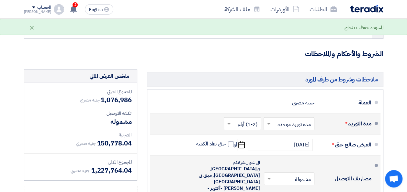
drag, startPoint x: 228, startPoint y: 92, endPoint x: 263, endPoint y: 119, distance: 45.0
click at [228, 141] on span at bounding box center [231, 144] width 6 height 6
click at [226, 141] on input "حتى نفاذ الكمية" at bounding box center [210, 147] width 31 height 12
checkbox input "true"
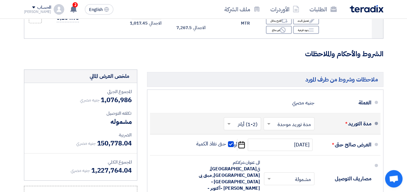
type input "100"
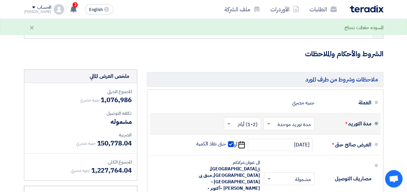
type input "30"
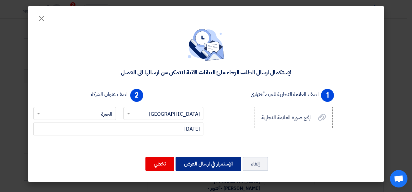
click at [206, 160] on button "الإستمرار في ارسال العرض" at bounding box center [208, 164] width 66 height 14
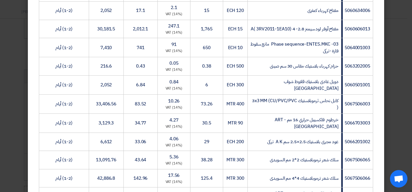
scroll to position [2422, 0]
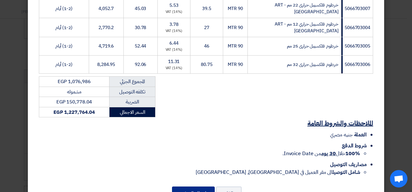
click at [207, 187] on button "إرسال العرض" at bounding box center [193, 194] width 43 height 14
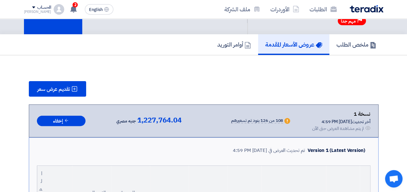
scroll to position [32, 0]
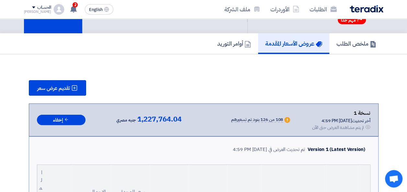
click at [60, 1] on div "الطلبات الأوردرات ملف الشركة English EN 2 تم نشر طلب عروض أسعار جديد - شاهد الت…" at bounding box center [203, 9] width 369 height 18
click at [70, 11] on use at bounding box center [73, 9] width 6 height 7
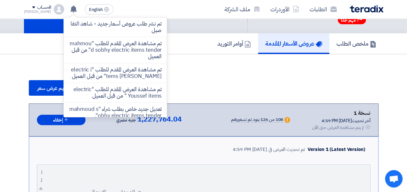
drag, startPoint x: 126, startPoint y: 6, endPoint x: 145, endPoint y: 9, distance: 19.3
click at [126, 6] on div "الطلبات الأوردرات ملف الشركة English EN تم نشر طلب عروض أسعار جديد - شاهد التفا…" at bounding box center [203, 9] width 369 height 18
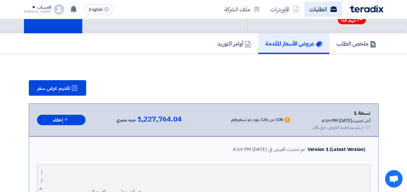
click at [322, 11] on link "الطلبات" at bounding box center [323, 9] width 38 height 15
